Goal: Task Accomplishment & Management: Complete application form

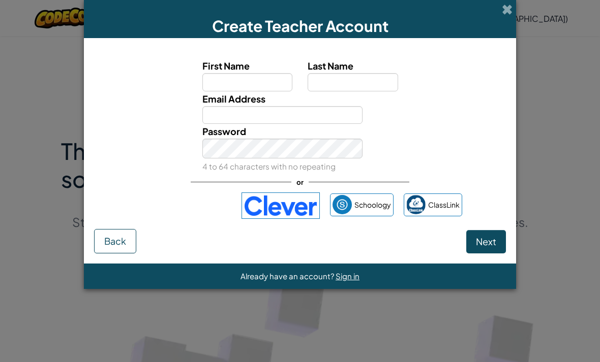
click at [195, 212] on div "Sign in with Google. Opens in new tab" at bounding box center [185, 206] width 94 height 22
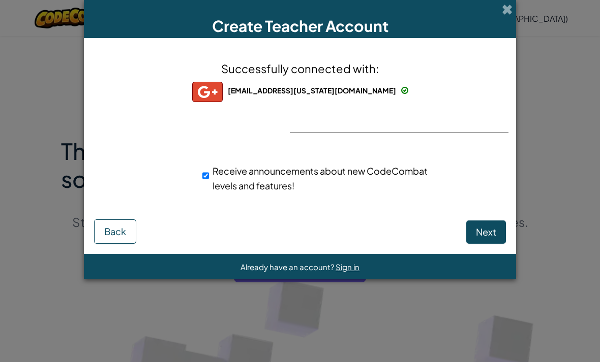
click at [487, 233] on span "Next" at bounding box center [486, 232] width 20 height 12
select select
select select "United States"
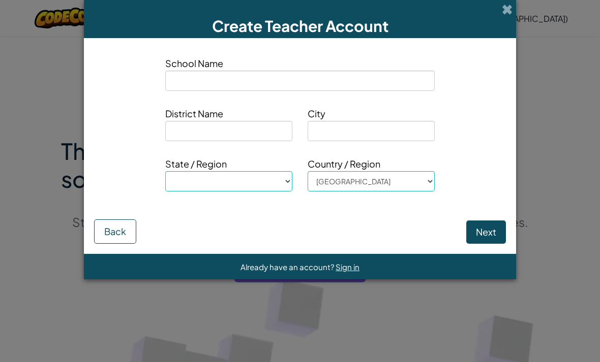
click at [417, 86] on input at bounding box center [299, 81] width 269 height 20
type input "H"
select select
type input "Hu"
select select
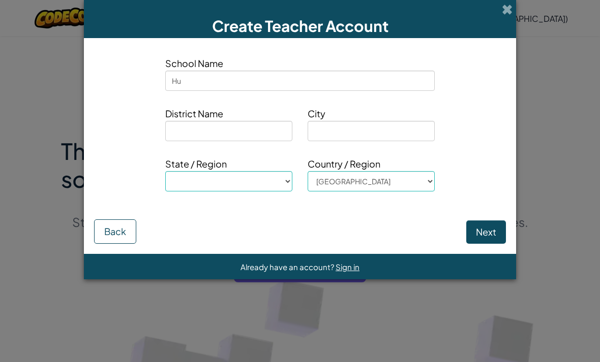
type input "Hul"
select select
type input "Hulo"
select select
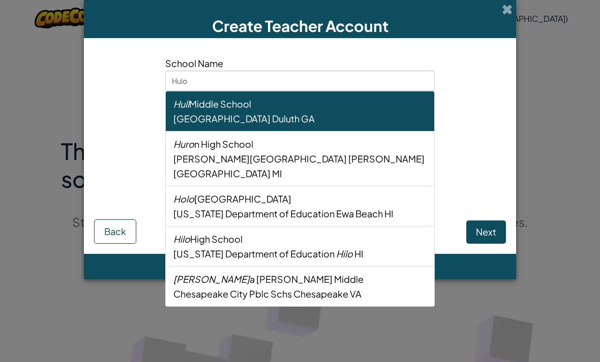
type input "Hilo"
select select
type input "Hilo"
select select
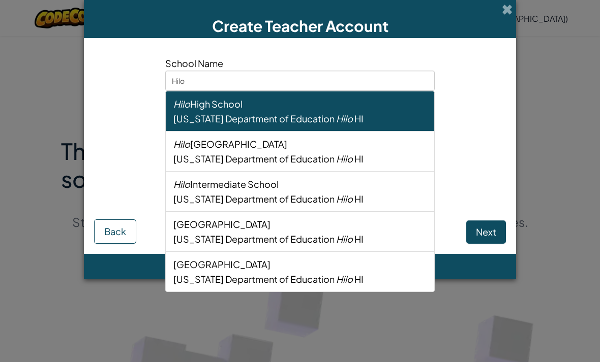
type input "Hilo i"
select select
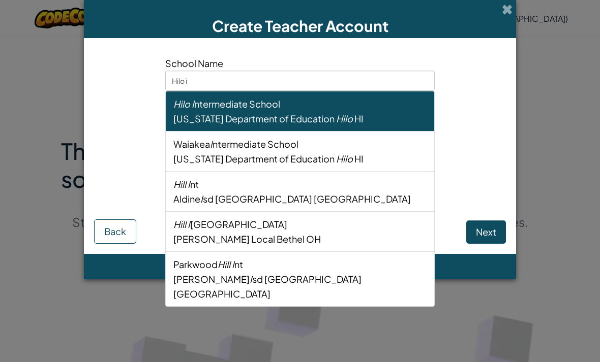
type input "Hilo in"
select select
click at [257, 100] on div "Hilo In termediate School" at bounding box center [299, 104] width 253 height 15
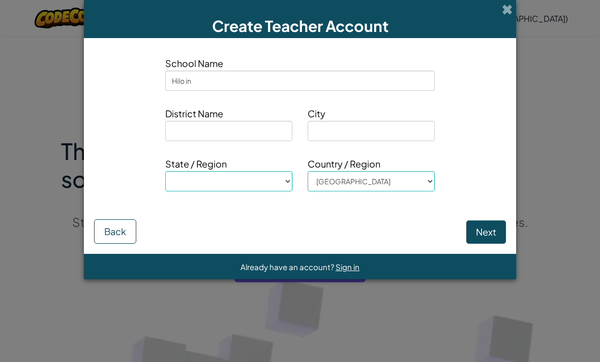
type input "Hilo Intermediate School"
type input "Hawaii Department of Education"
type input "Hilo"
select select "HI"
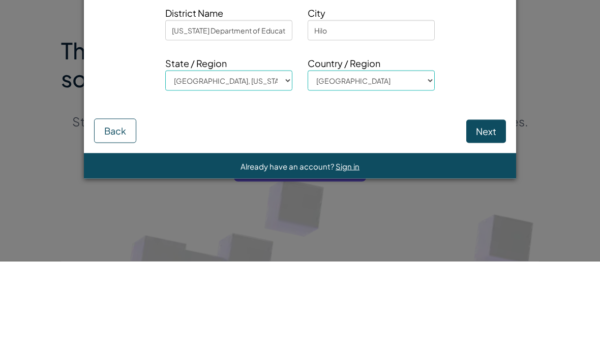
click at [488, 221] on button "Next" at bounding box center [486, 232] width 40 height 23
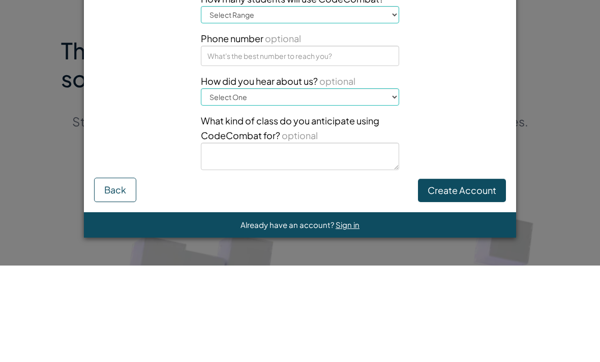
scroll to position [17, 0]
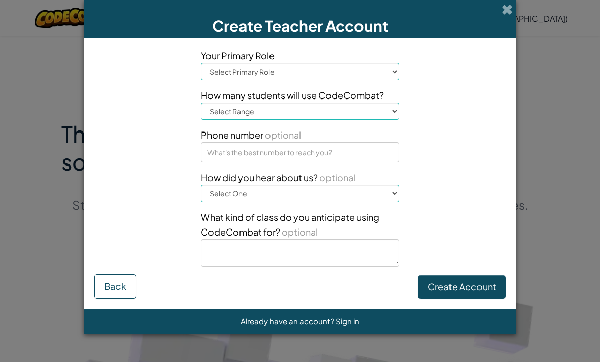
select select "Teacher"
click at [472, 299] on button "Create Account" at bounding box center [462, 286] width 88 height 23
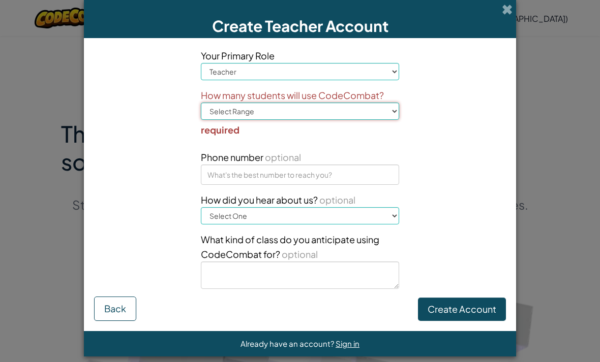
click at [232, 118] on select "Select Range 1-10 11-50 51-100 101-200 201-500 501-1000 1000+" at bounding box center [300, 111] width 198 height 17
select select "1-10"
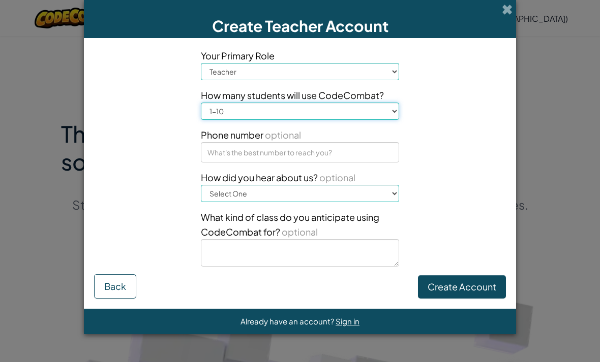
click at [233, 120] on select "Select Range 1-10 11-50 51-100 101-200 201-500 501-1000 1000+" at bounding box center [300, 111] width 198 height 17
click at [485, 290] on button "Create Account" at bounding box center [462, 286] width 88 height 23
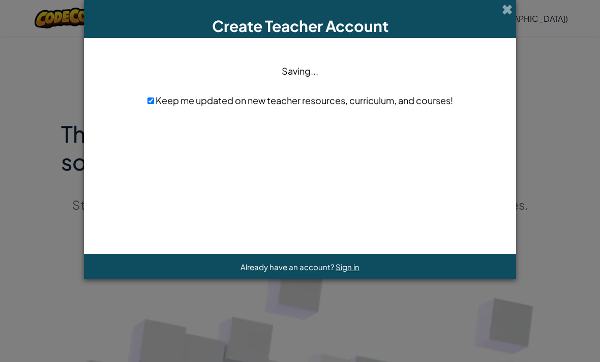
scroll to position [0, 0]
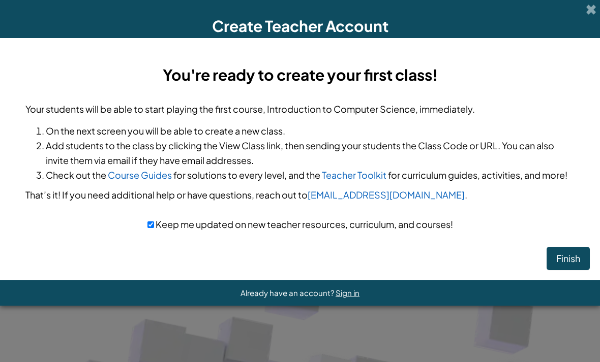
click at [559, 263] on button "Finish" at bounding box center [567, 258] width 43 height 23
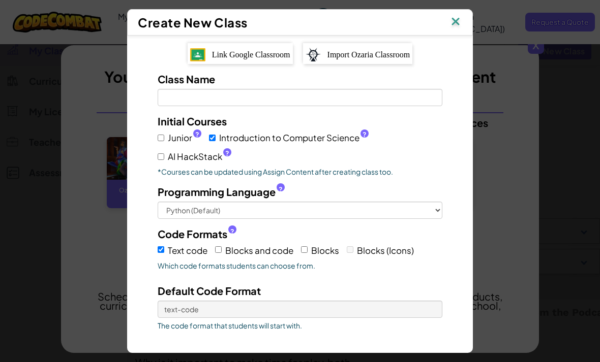
click at [271, 50] on span "Link Google Classroom" at bounding box center [251, 54] width 78 height 9
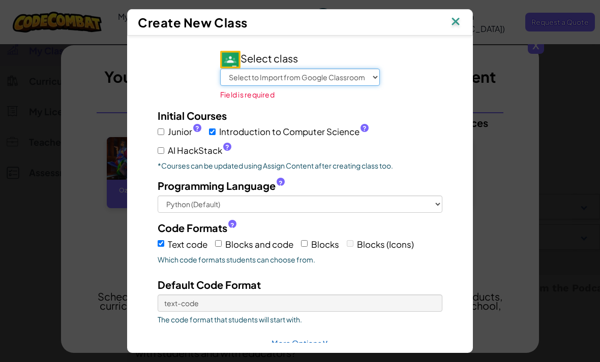
click at [346, 69] on select "Select to Import from Google Classroom Coding Class" at bounding box center [300, 77] width 160 height 17
select select "791703154457"
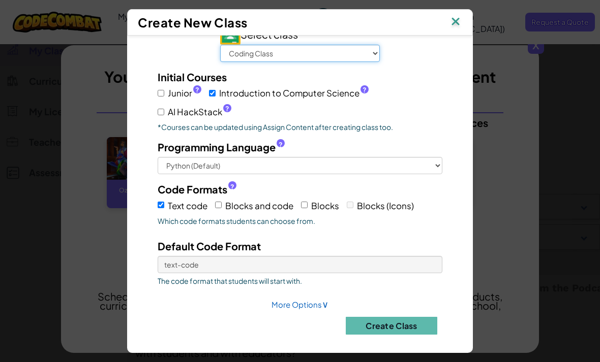
scroll to position [23, 0]
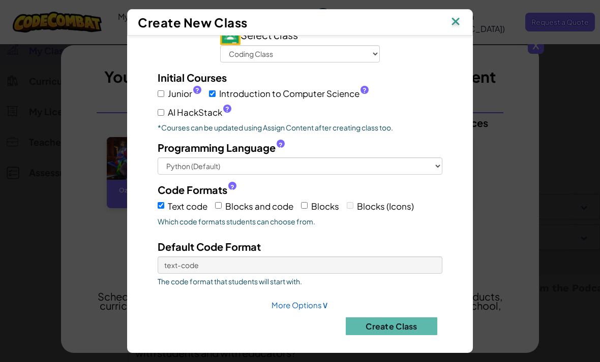
click at [422, 335] on button "Create Class" at bounding box center [391, 327] width 91 height 18
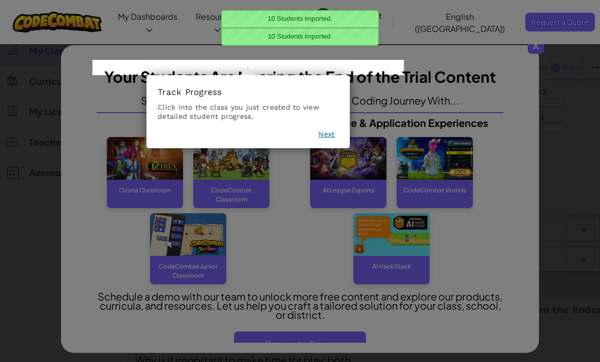
click at [333, 130] on button "Next" at bounding box center [326, 134] width 16 height 10
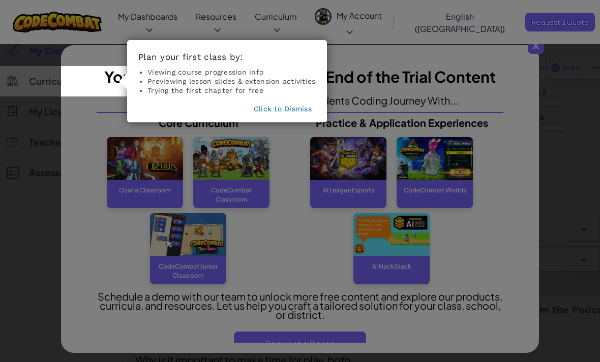
click at [299, 107] on button "Click to Dismiss" at bounding box center [283, 109] width 58 height 10
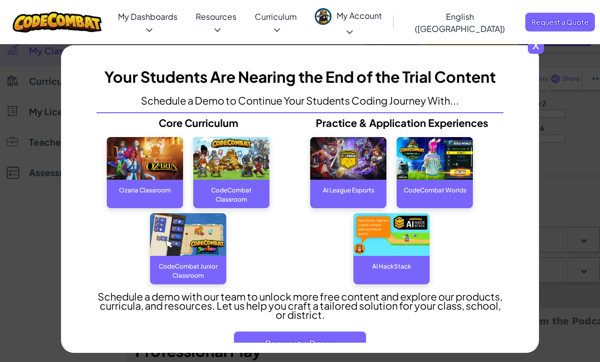
scroll to position [10, 0]
click at [247, 200] on div "CodeCombat Classroom" at bounding box center [231, 190] width 76 height 20
click at [346, 200] on div "AI League Esports" at bounding box center [348, 190] width 76 height 20
click at [341, 354] on span "Request a Demo" at bounding box center [300, 344] width 132 height 24
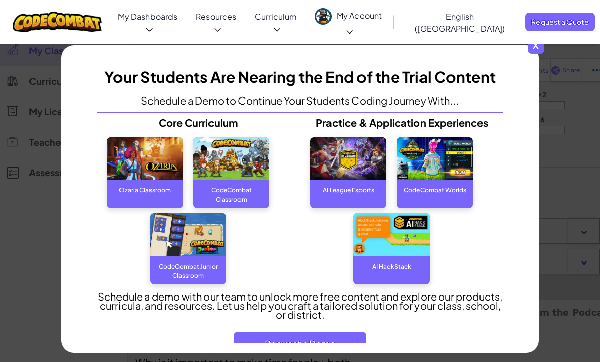
click at [539, 42] on span "x" at bounding box center [536, 46] width 16 height 16
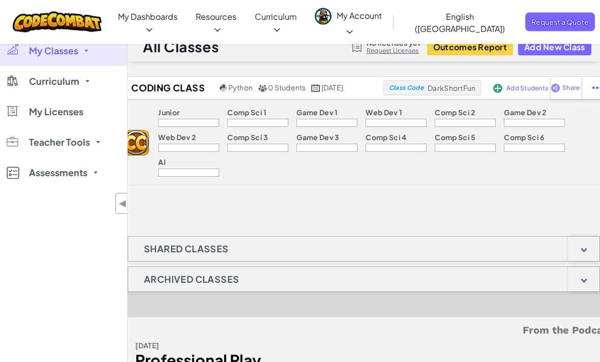
scroll to position [0, 0]
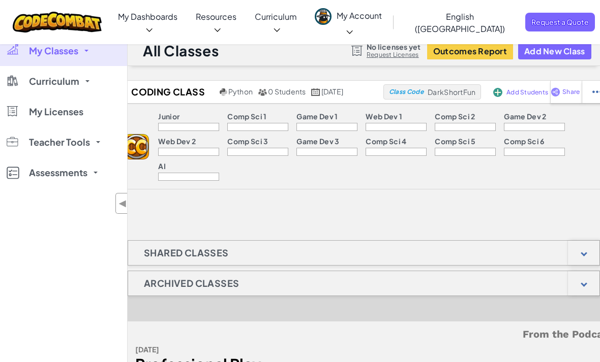
click at [43, 78] on span "Curriculum" at bounding box center [54, 81] width 50 height 9
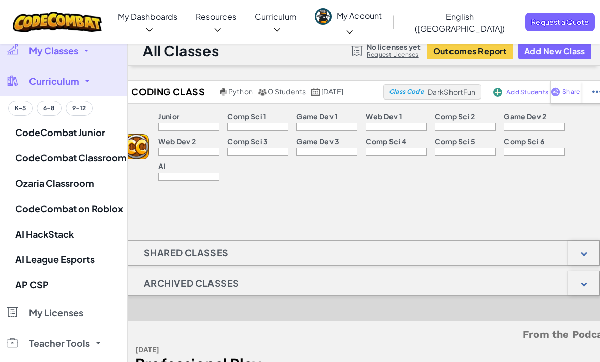
click at [45, 106] on button "6-8" at bounding box center [49, 108] width 25 height 15
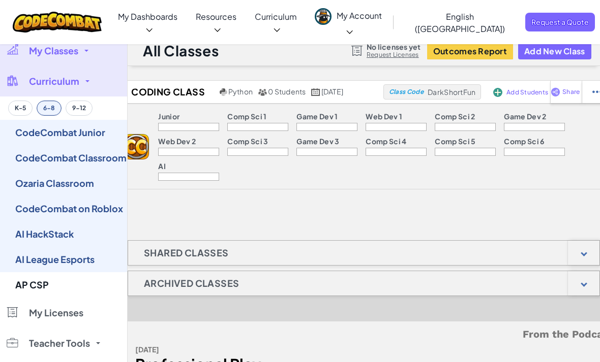
click at [56, 113] on button "6-8" at bounding box center [49, 108] width 25 height 15
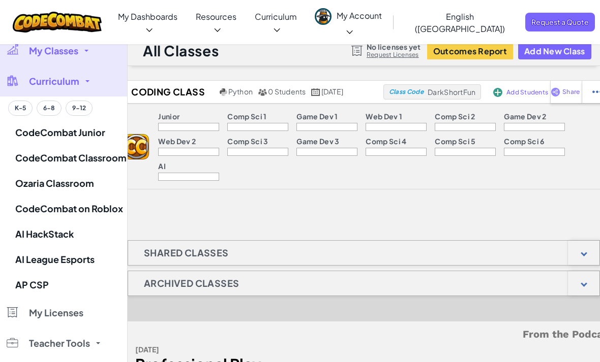
click at [50, 111] on button "6-8" at bounding box center [49, 108] width 25 height 15
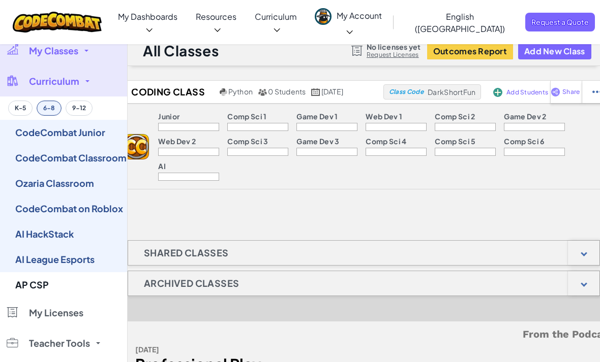
click at [44, 139] on link "CodeCombat Junior" at bounding box center [63, 132] width 127 height 25
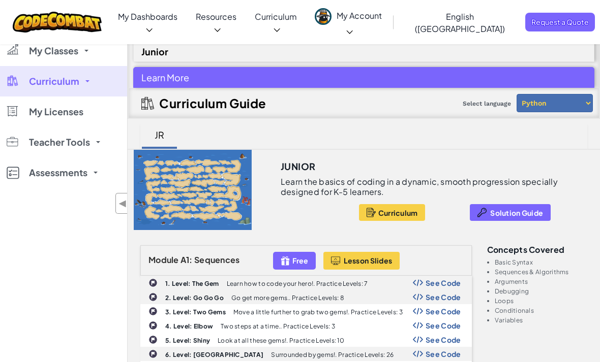
click at [408, 210] on span "Curriculum" at bounding box center [398, 213] width 40 height 8
